Goal: Information Seeking & Learning: Check status

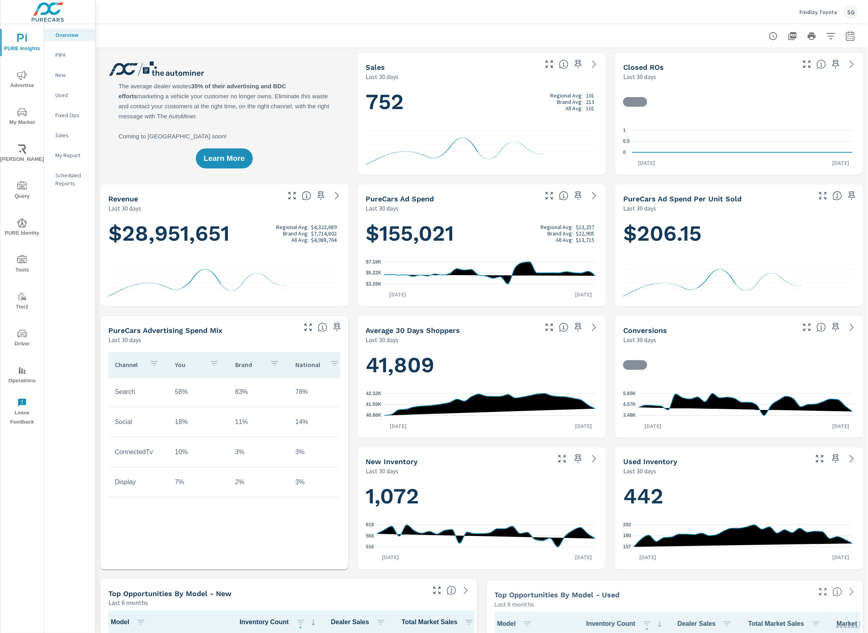
click at [21, 335] on icon "nav menu" at bounding box center [22, 335] width 4 height 0
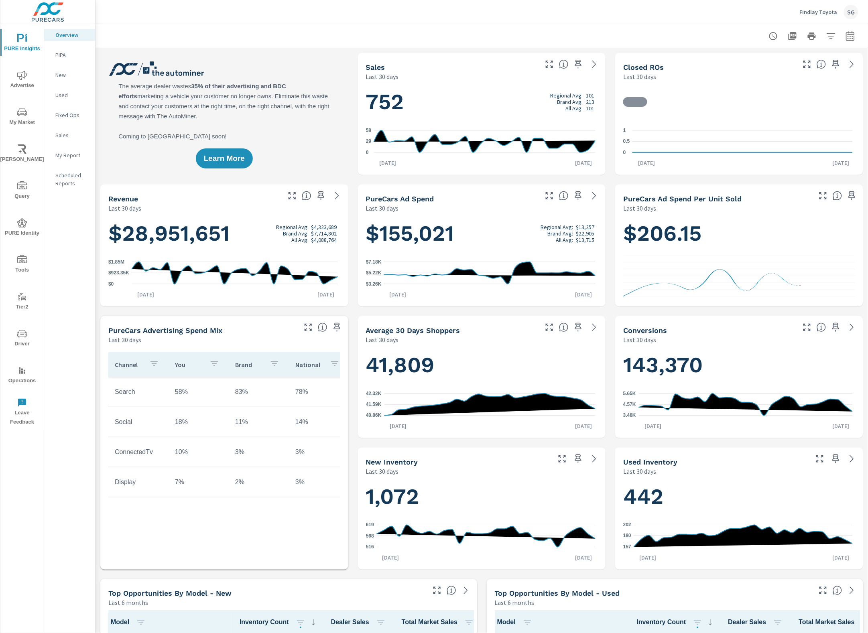
scroll to position [0, 0]
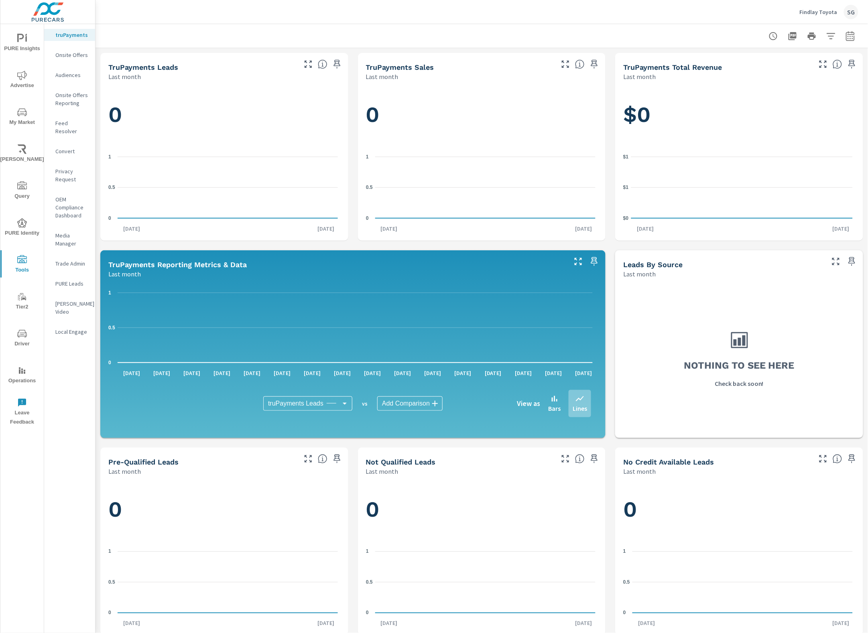
click at [77, 124] on p "Feed Resolver" at bounding box center [71, 127] width 33 height 16
